Goal: Task Accomplishment & Management: Complete application form

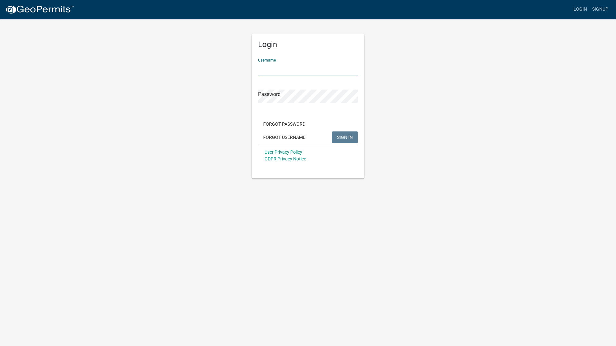
click at [279, 68] on input "Username" at bounding box center [308, 68] width 100 height 13
type input "mjweber1"
click at [345, 138] on span "SIGN IN" at bounding box center [345, 136] width 16 height 5
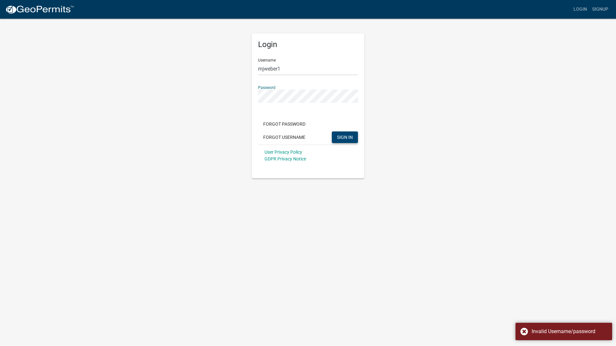
click at [227, 101] on div "Login Username mjweber1 Password Forgot Password Forgot Username SIGN IN User P…" at bounding box center [307, 98] width 367 height 160
click at [344, 138] on span "SIGN IN" at bounding box center [345, 136] width 16 height 5
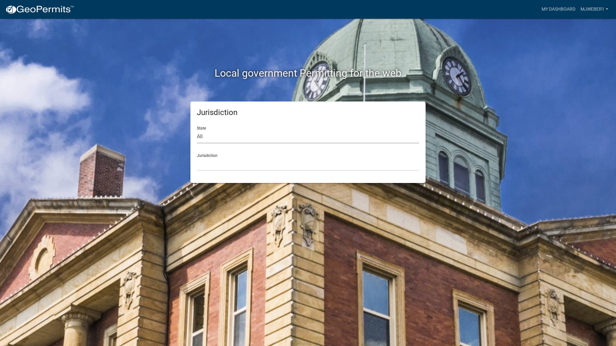
click at [214, 138] on select "All [US_STATE] [US_STATE] [US_STATE] [US_STATE] [US_STATE] [US_STATE] [US_STATE…" at bounding box center [308, 136] width 222 height 13
select select "[US_STATE]"
click at [197, 130] on select "All [US_STATE] [US_STATE] [US_STATE] [US_STATE] [US_STATE] [US_STATE] [US_STATE…" at bounding box center [308, 136] width 222 height 13
click at [220, 166] on select "[GEOGRAPHIC_DATA], [US_STATE] [GEOGRAPHIC_DATA], [US_STATE] [GEOGRAPHIC_DATA], …" at bounding box center [308, 163] width 222 height 13
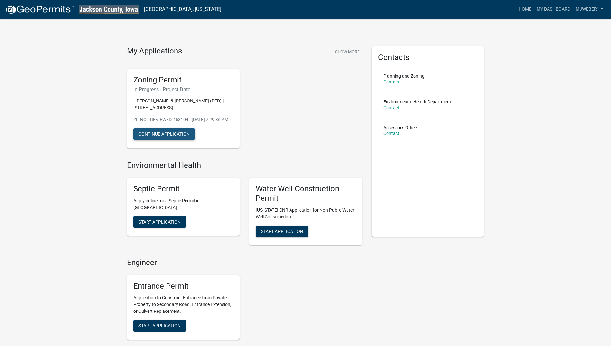
click at [182, 139] on button "Continue Application" at bounding box center [164, 134] width 62 height 12
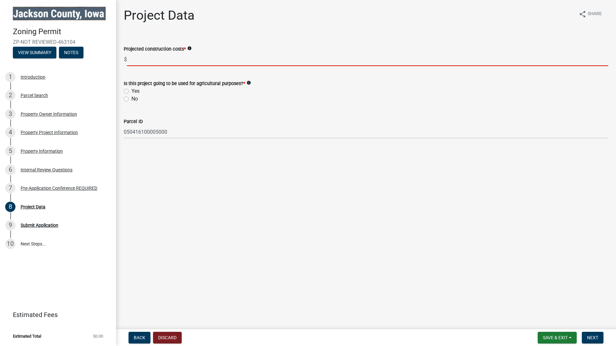
click at [145, 62] on input "text" at bounding box center [367, 59] width 481 height 13
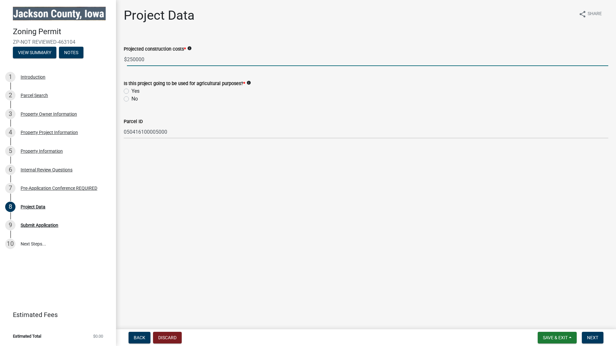
type input "250000"
click at [131, 90] on label "Yes" at bounding box center [135, 91] width 8 height 8
click at [131, 90] on input "Yes" at bounding box center [133, 89] width 4 height 4
radio input "true"
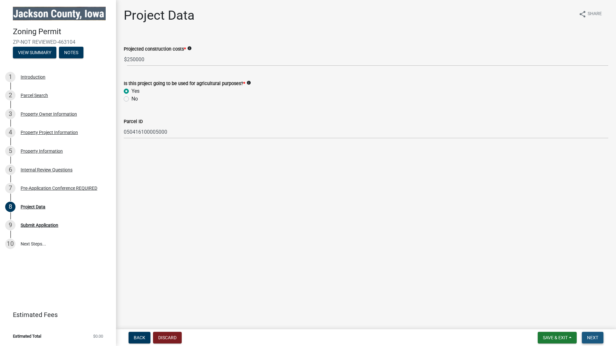
click at [595, 336] on span "Next" at bounding box center [592, 337] width 11 height 5
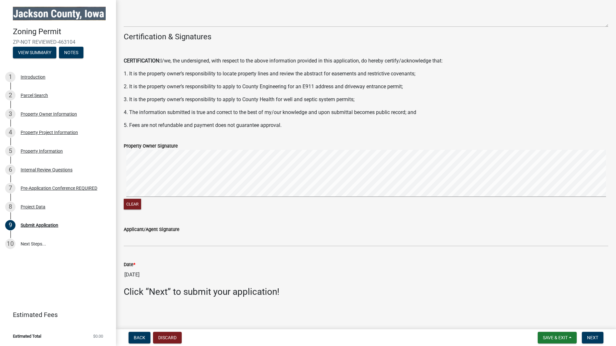
scroll to position [57, 0]
click at [248, 192] on div "Clear" at bounding box center [366, 179] width 484 height 61
click at [253, 197] on div "Clear" at bounding box center [366, 179] width 484 height 61
click at [589, 336] on span "Next" at bounding box center [592, 337] width 11 height 5
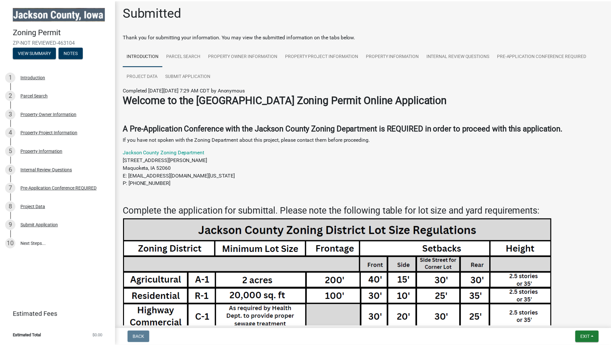
scroll to position [0, 0]
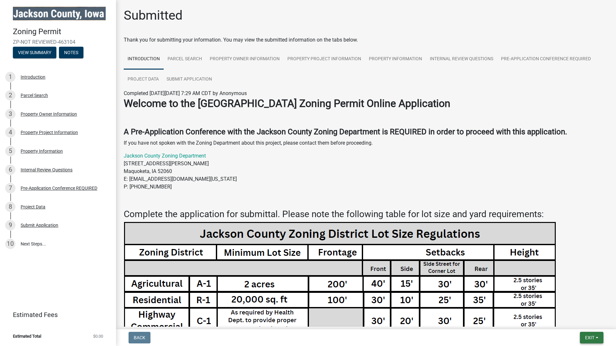
click at [594, 338] on span "Exit" at bounding box center [589, 337] width 9 height 5
click at [565, 322] on button "Save & Exit" at bounding box center [578, 320] width 52 height 15
